Goal: Task Accomplishment & Management: Use online tool/utility

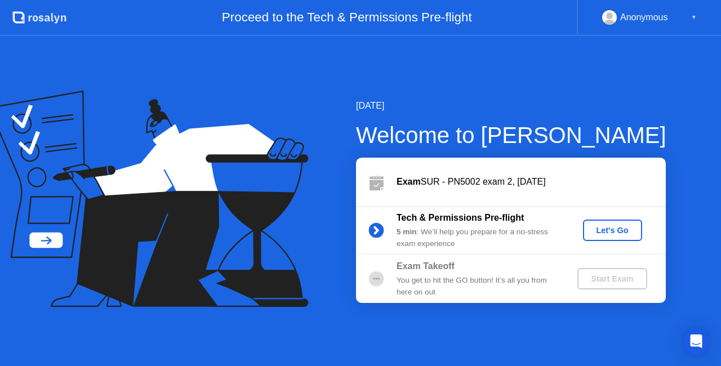
click at [614, 234] on div "Let's Go" at bounding box center [613, 230] width 50 height 9
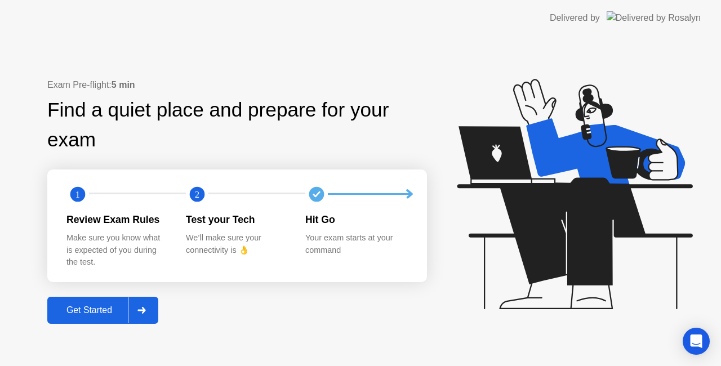
click at [70, 306] on div "Get Started" at bounding box center [89, 311] width 77 height 10
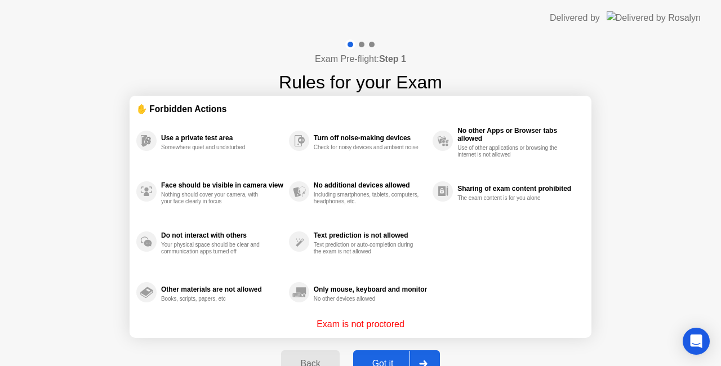
click at [379, 362] on div "Got it" at bounding box center [383, 364] width 53 height 10
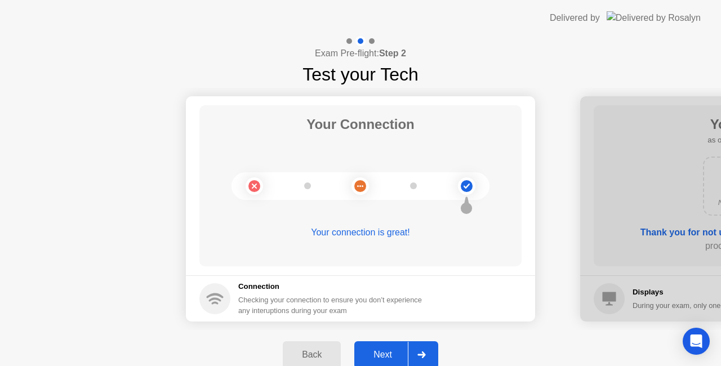
click at [380, 350] on div "Next" at bounding box center [383, 355] width 50 height 10
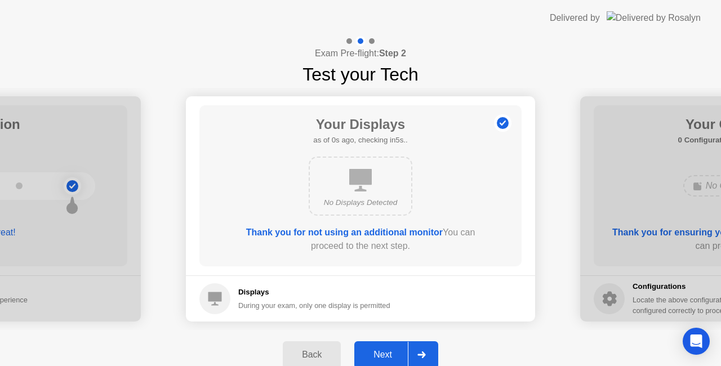
click at [380, 350] on div "Next" at bounding box center [383, 355] width 50 height 10
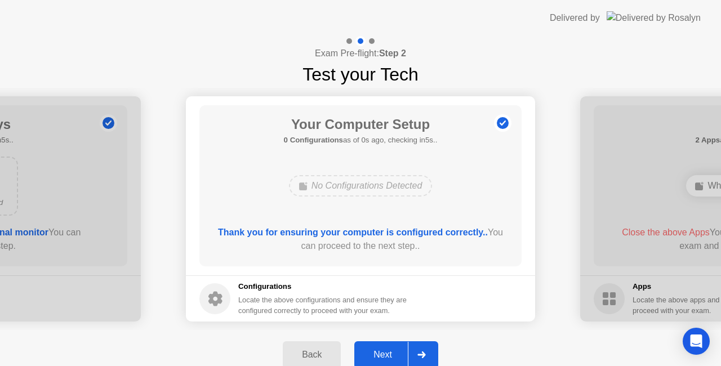
click at [380, 350] on div "Next" at bounding box center [383, 355] width 50 height 10
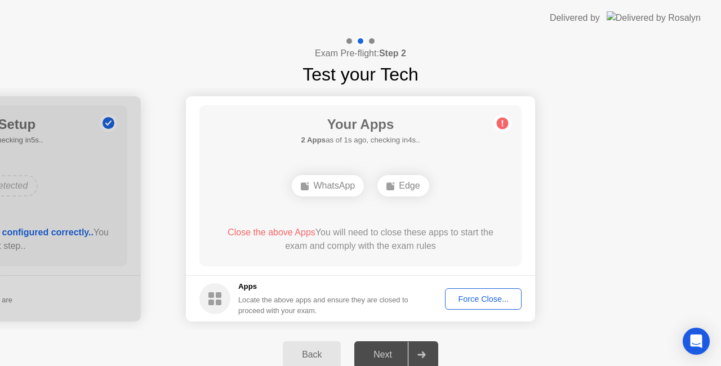
click at [473, 299] on div "Force Close..." at bounding box center [483, 299] width 69 height 9
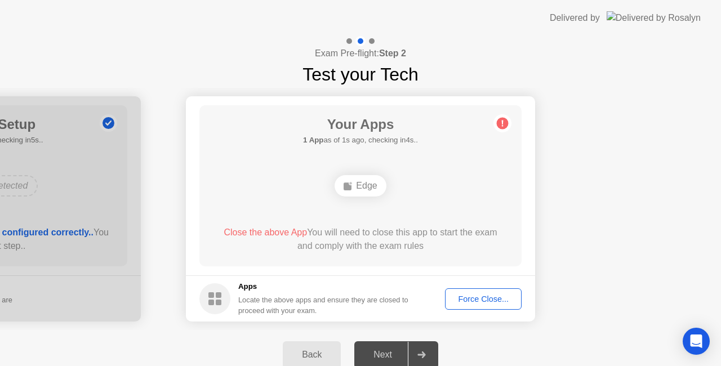
click at [485, 296] on div "Force Close..." at bounding box center [483, 299] width 69 height 9
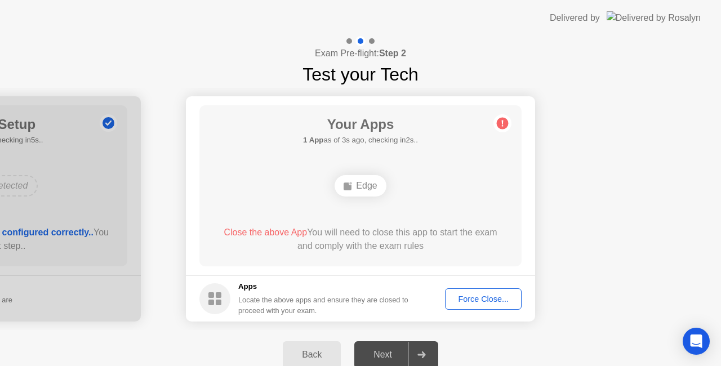
click at [484, 295] on div "Force Close..." at bounding box center [483, 299] width 69 height 9
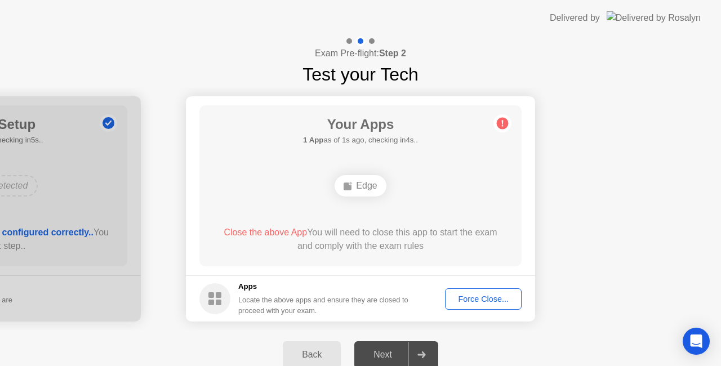
click at [464, 298] on div "Force Close..." at bounding box center [483, 299] width 69 height 9
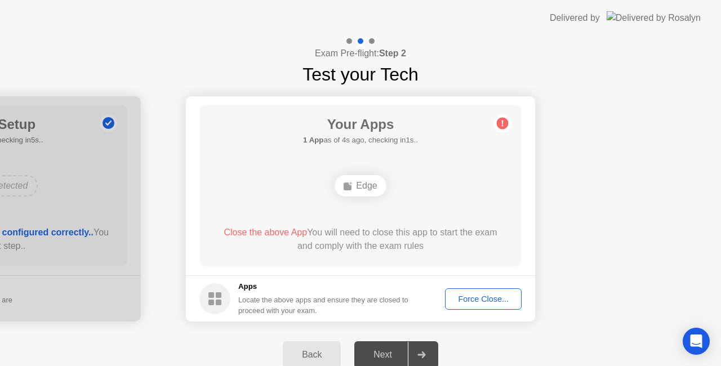
click at [363, 191] on div "Edge" at bounding box center [360, 185] width 51 height 21
click at [473, 299] on div "Force Close..." at bounding box center [483, 299] width 69 height 9
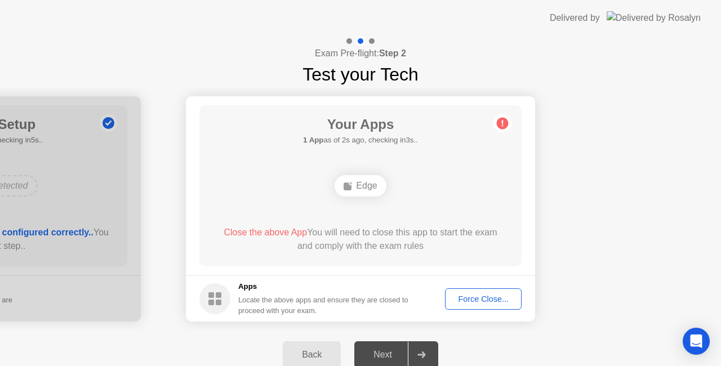
click at [484, 295] on div "Force Close..." at bounding box center [483, 299] width 69 height 9
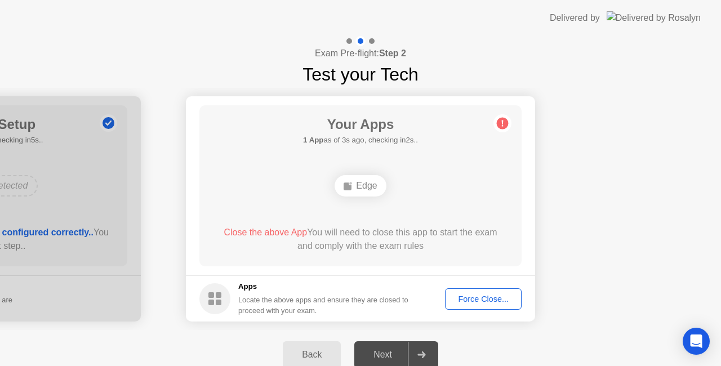
click at [481, 295] on div "Force Close..." at bounding box center [483, 299] width 69 height 9
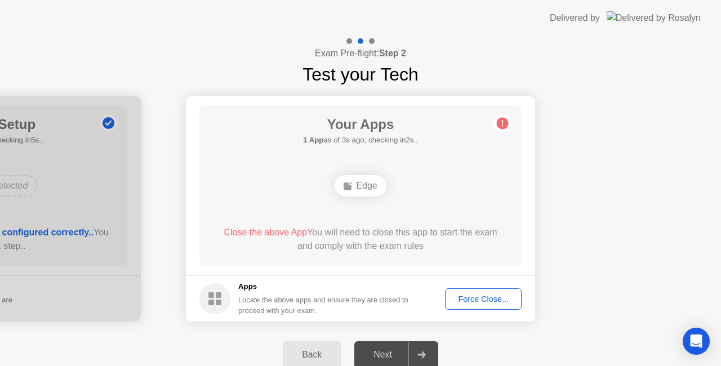
click at [380, 353] on div "Next" at bounding box center [383, 355] width 50 height 10
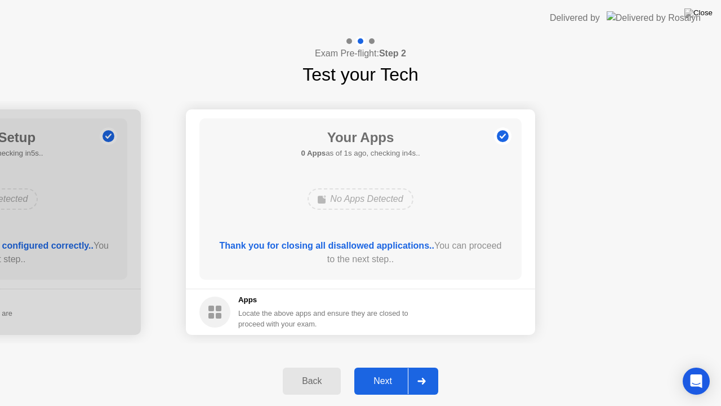
click at [383, 366] on div "Next" at bounding box center [383, 381] width 50 height 10
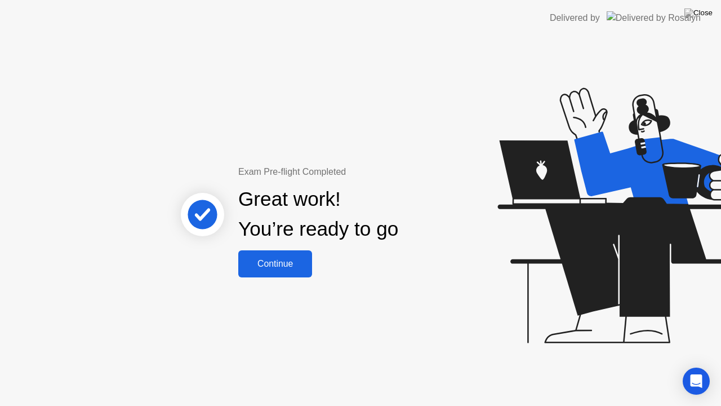
click at [274, 260] on div "Continue" at bounding box center [275, 264] width 67 height 10
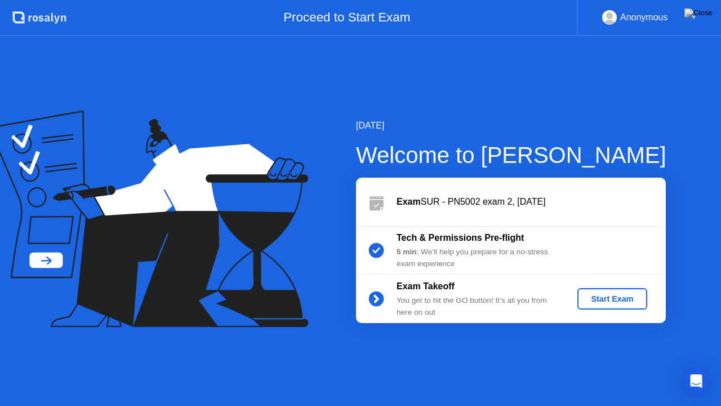
click at [608, 302] on div "Start Exam" at bounding box center [612, 298] width 60 height 9
